Goal: Information Seeking & Learning: Learn about a topic

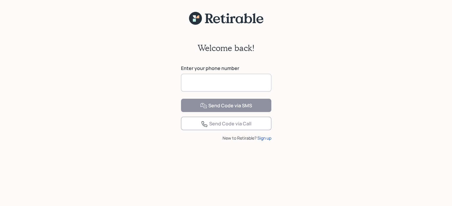
click at [189, 86] on input at bounding box center [226, 83] width 90 height 18
click at [188, 85] on input at bounding box center [226, 83] width 90 height 18
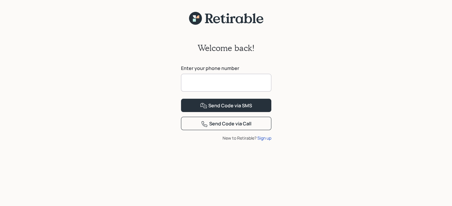
click at [188, 85] on input at bounding box center [226, 83] width 90 height 18
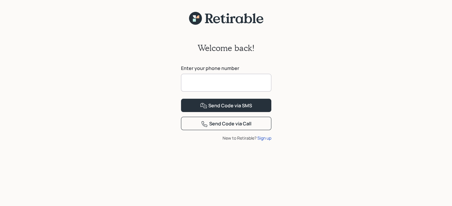
click at [188, 85] on input at bounding box center [226, 83] width 90 height 18
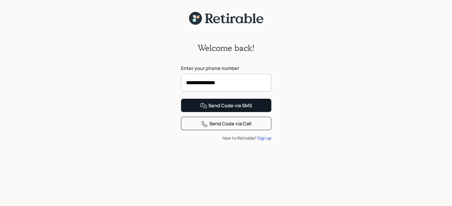
type input "**********"
click at [212, 110] on div "Send Code via SMS" at bounding box center [226, 105] width 52 height 7
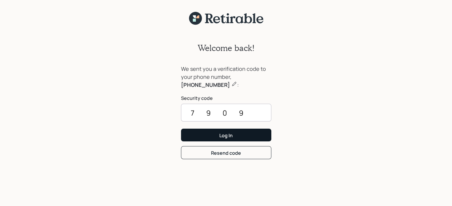
type input "7909"
click at [216, 133] on button "Log In" at bounding box center [226, 135] width 90 height 13
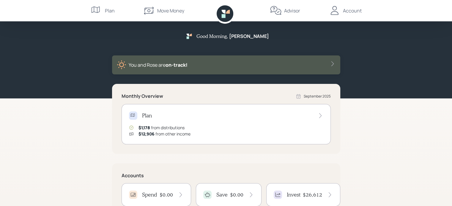
click at [96, 150] on div "Good Morning , [PERSON_NAME] You and [PERSON_NAME] are on‑track! Monthly Overvi…" at bounding box center [226, 149] width 452 height 299
click at [321, 116] on icon at bounding box center [320, 115] width 2 height 5
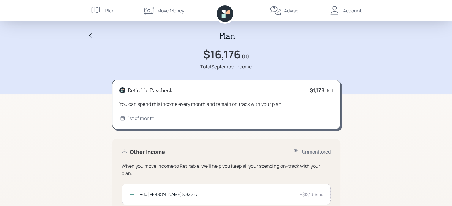
click at [106, 10] on div "Plan" at bounding box center [110, 10] width 10 height 7
click at [155, 12] on div "Move Money" at bounding box center [163, 10] width 41 height 21
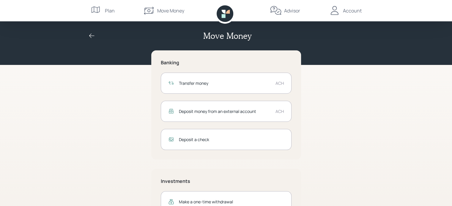
click at [108, 10] on div "Plan" at bounding box center [110, 10] width 10 height 7
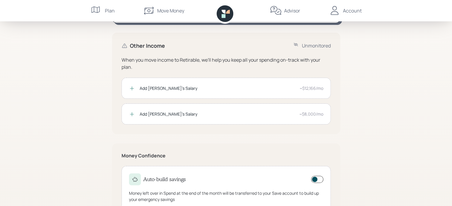
scroll to position [107, 0]
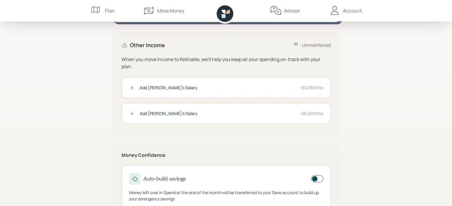
click at [294, 10] on div "Advisor" at bounding box center [292, 10] width 16 height 7
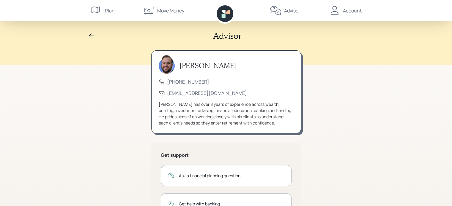
click at [128, 158] on div "[PERSON_NAME] [PHONE_NUMBER] [EMAIL_ADDRESS][DOMAIN_NAME] [PERSON_NAME] has ove…" at bounding box center [226, 170] width 228 height 240
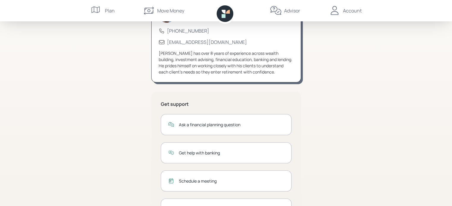
scroll to position [83, 0]
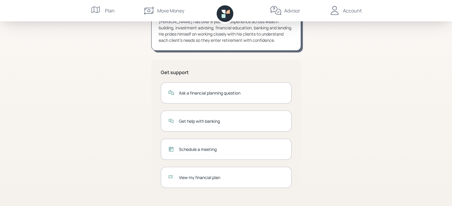
click at [189, 178] on div "View my financial plan" at bounding box center [231, 178] width 105 height 6
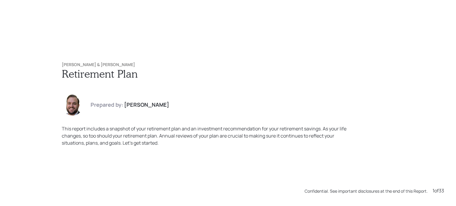
click at [183, 152] on div "Michael & Rose Feeney Retirement Plan Prepared by: James DiStasi This report in…" at bounding box center [228, 104] width 356 height 108
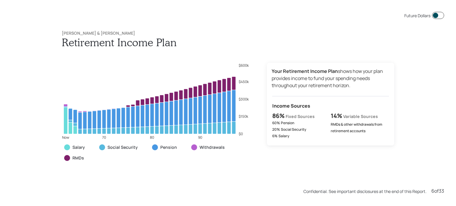
scroll to position [1032, 0]
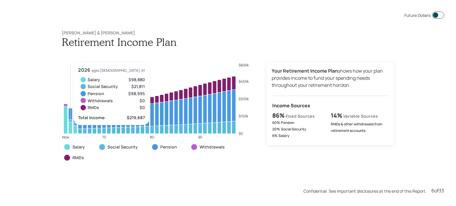
click at [69, 124] on icon at bounding box center [71, 128] width 4 height 12
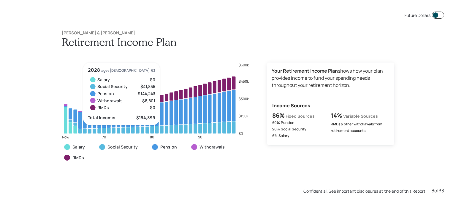
click at [78, 117] on icon at bounding box center [80, 120] width 4 height 17
